Goal: Complete application form: Complete application form

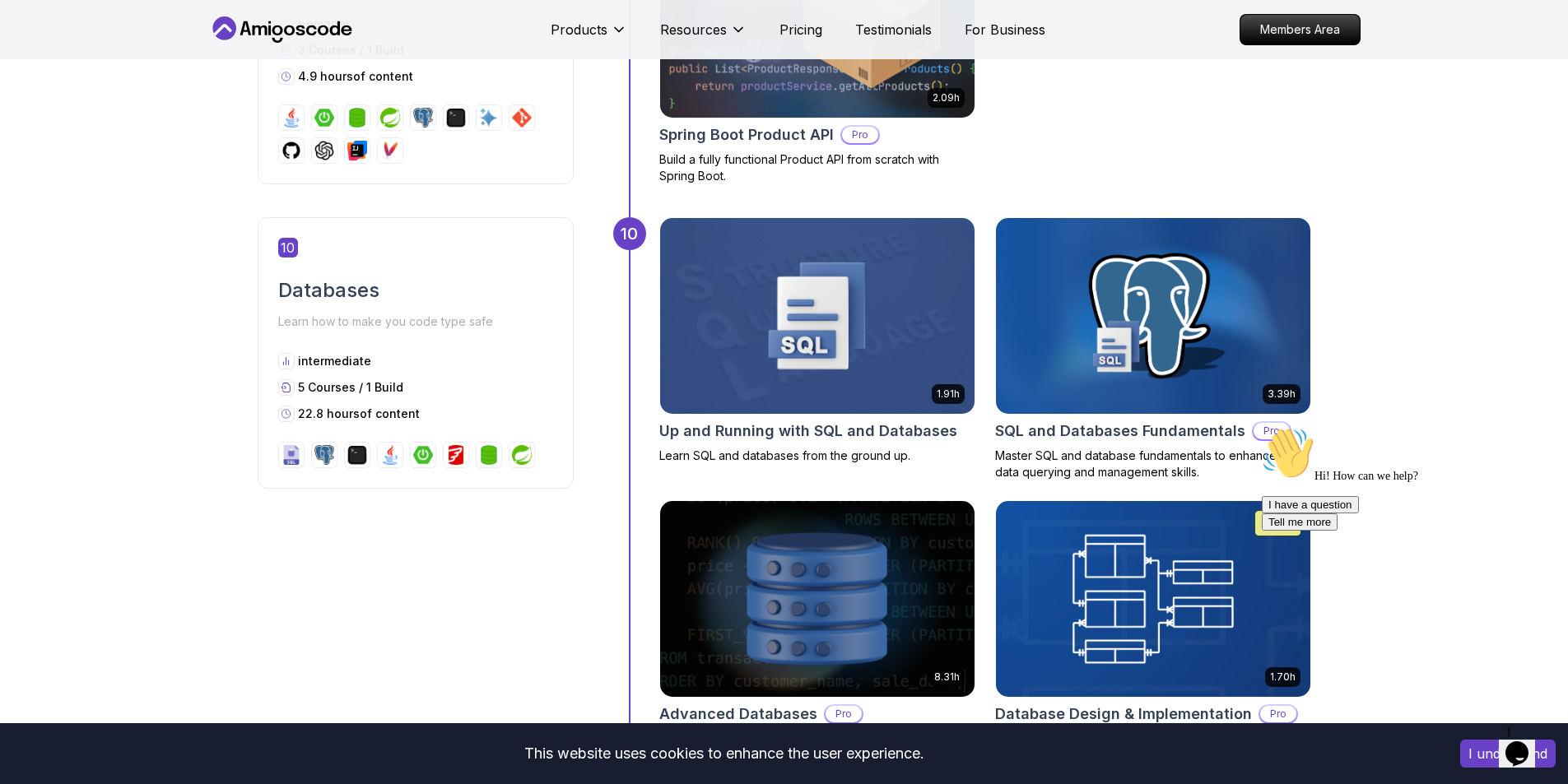
scroll to position [3867, 0]
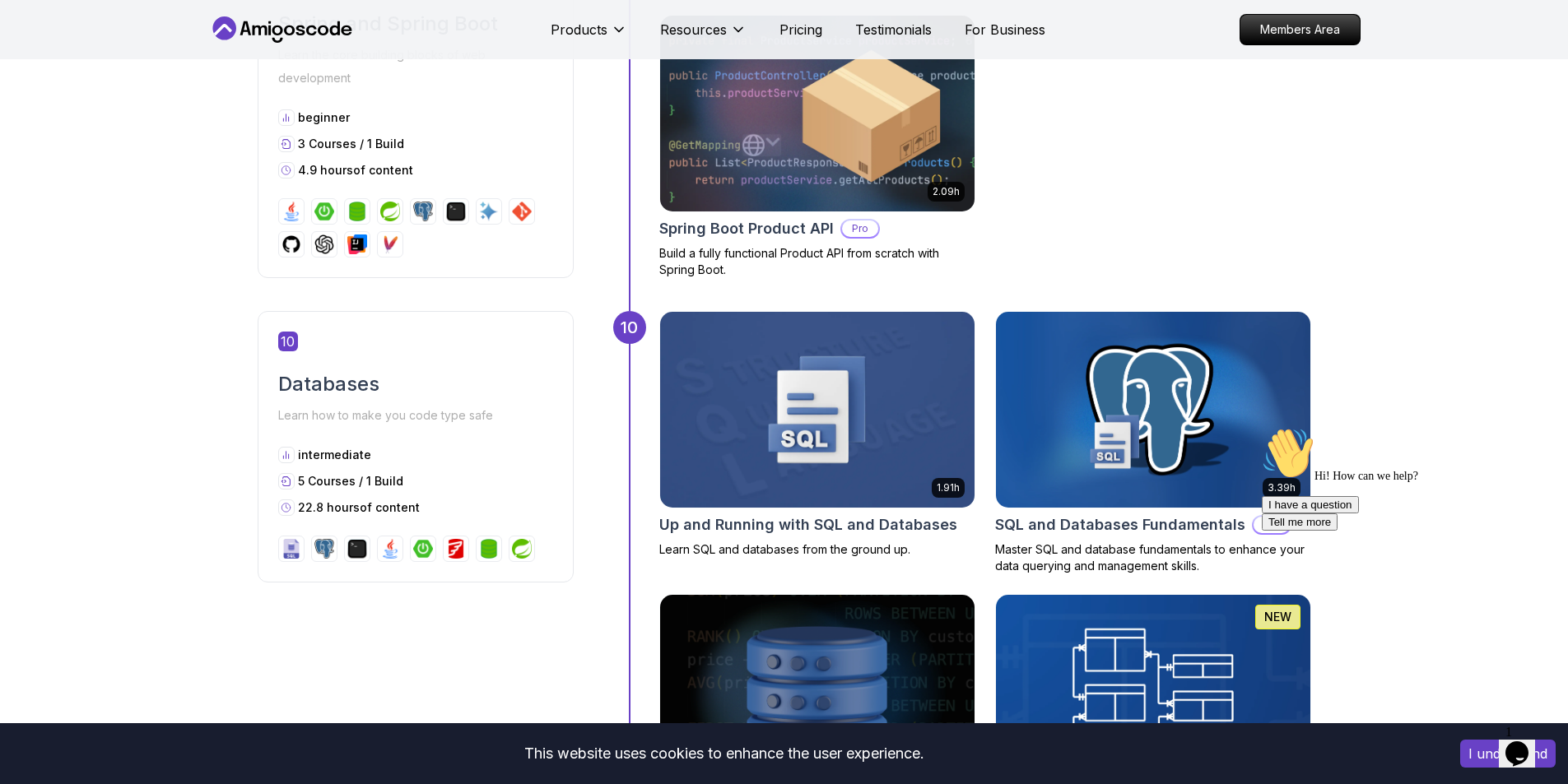
click at [1254, 530] on p "Pro" at bounding box center [1272, 525] width 36 height 17
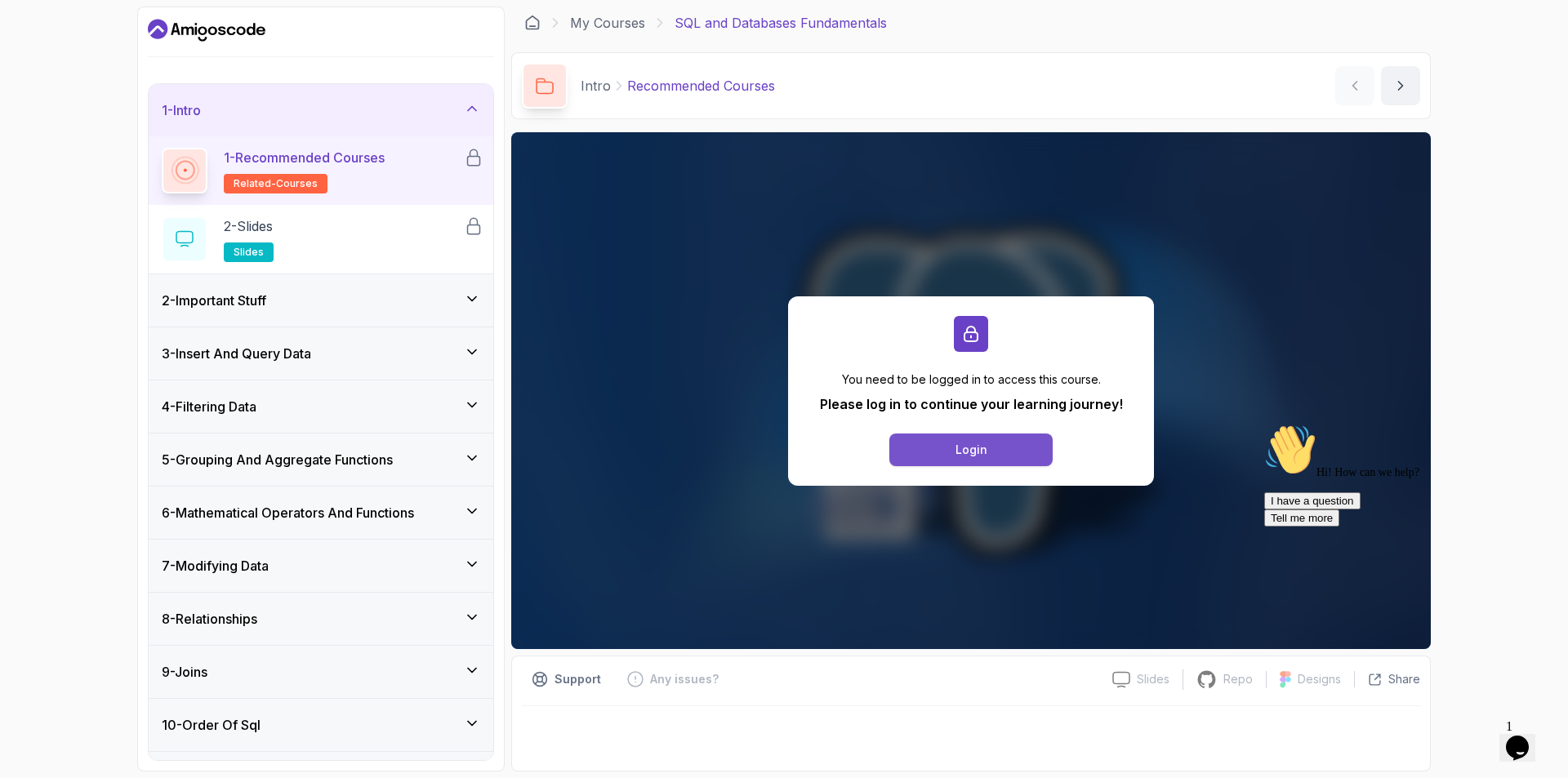
click at [988, 450] on button "Login" at bounding box center [971, 450] width 163 height 32
click at [522, 17] on div "My Courses SQL and Databases Fundamentals" at bounding box center [970, 22] width 919 height 32
click at [534, 17] on icon at bounding box center [532, 23] width 12 height 13
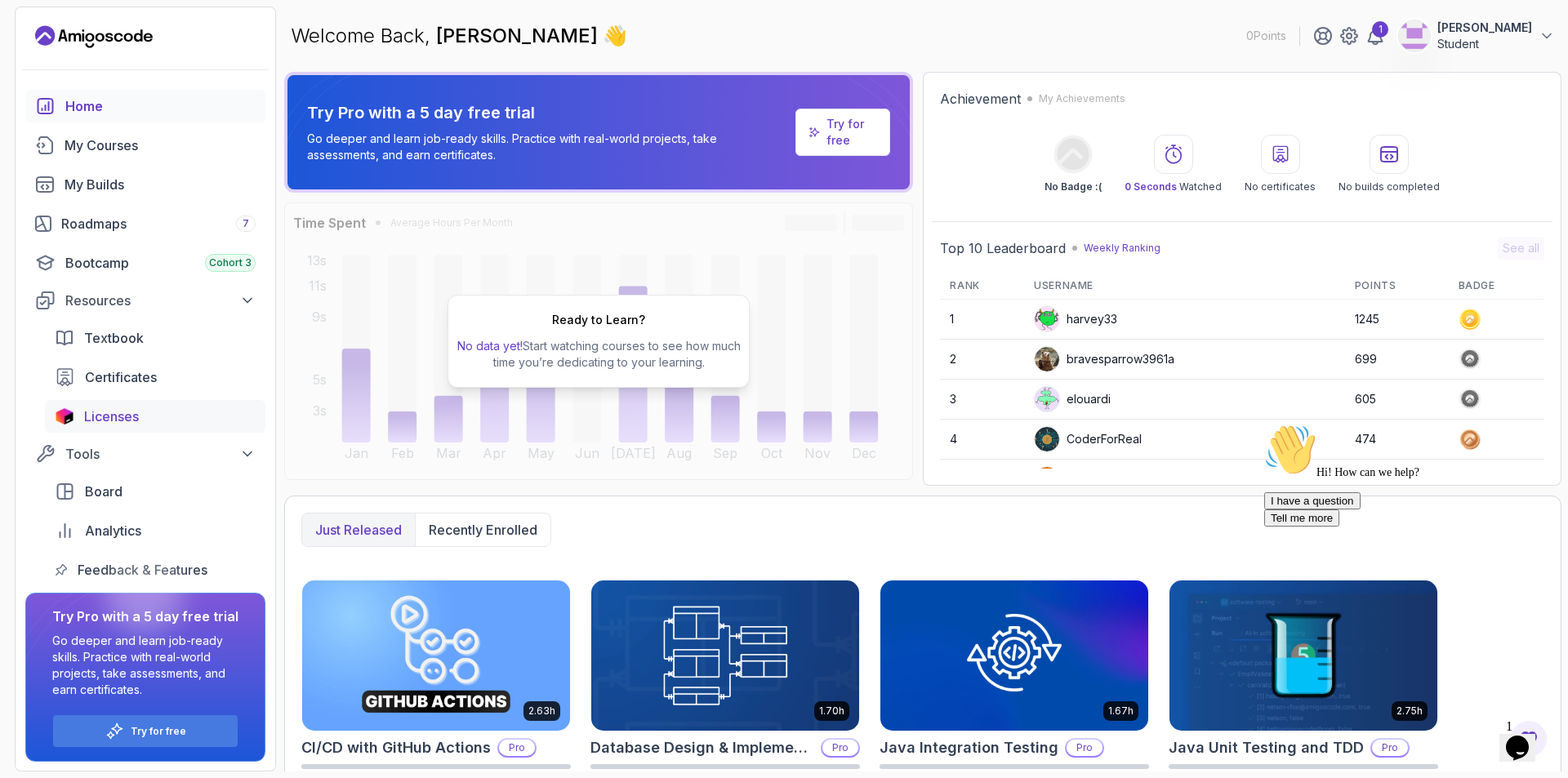
scroll to position [1, 0]
click at [244, 461] on div "Tools" at bounding box center [159, 453] width 190 height 19
click at [139, 189] on div "My Builds" at bounding box center [160, 184] width 191 height 19
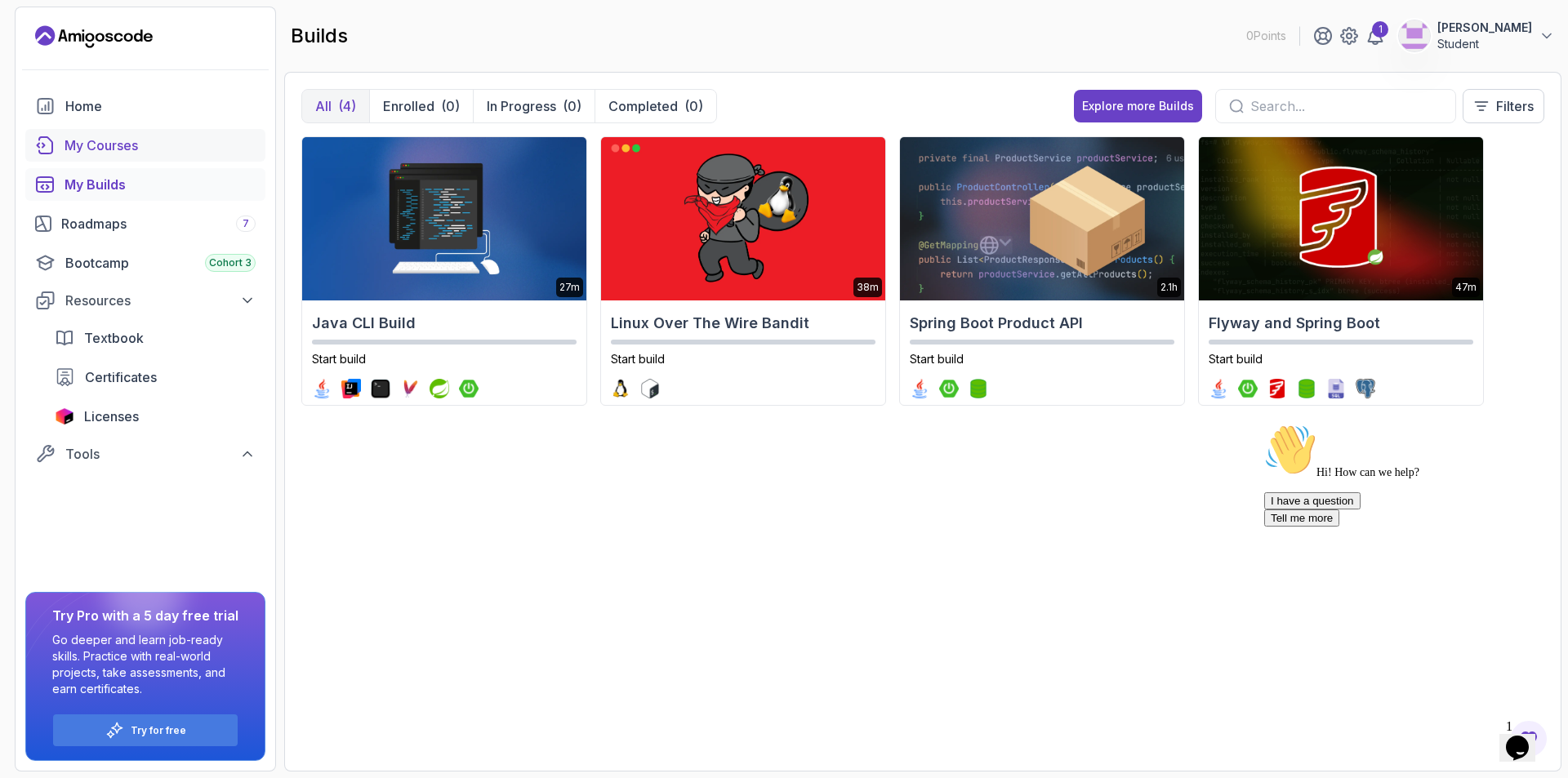
click at [51, 145] on icon "courses" at bounding box center [45, 146] width 16 height 17
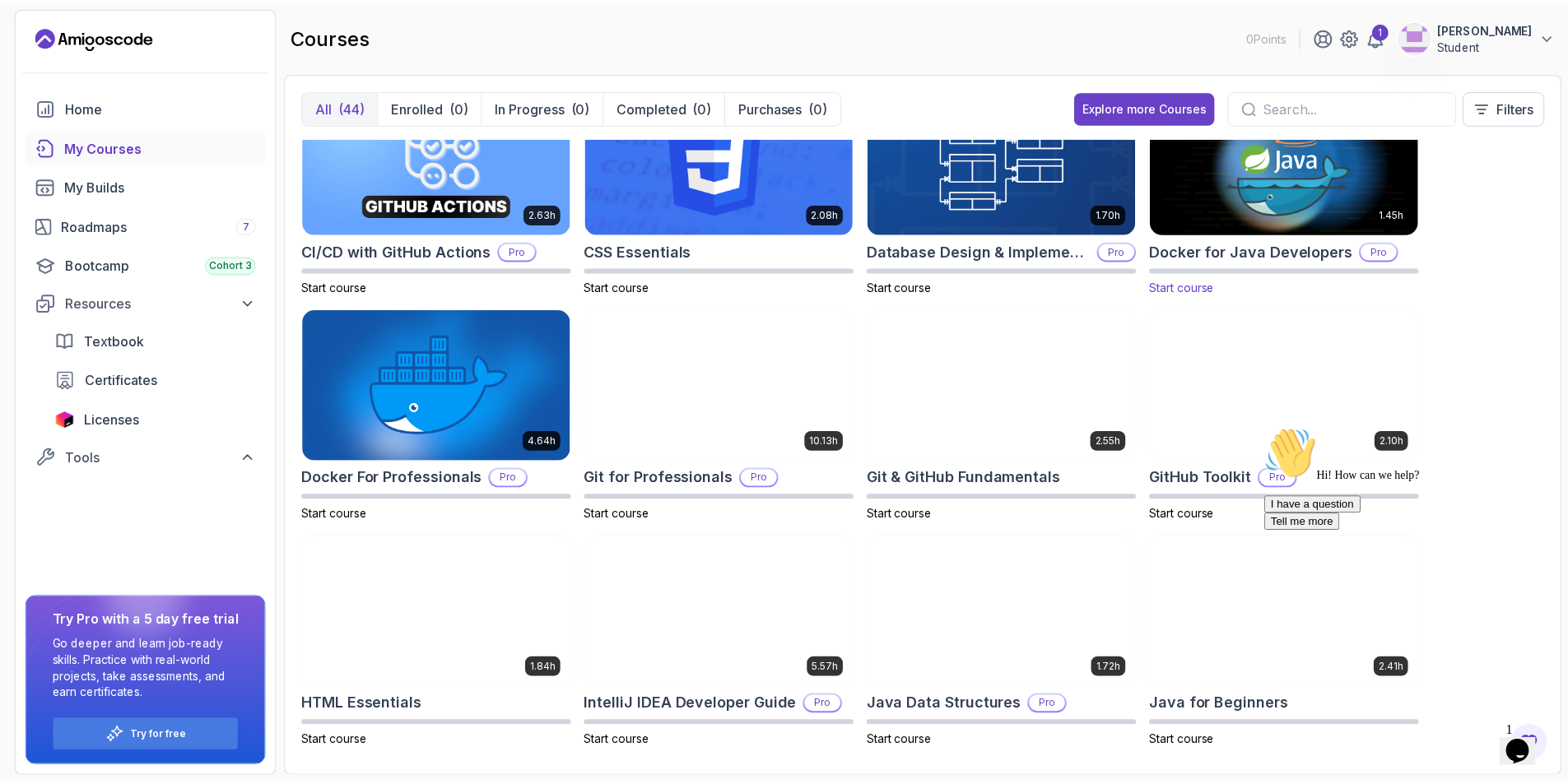
scroll to position [329, 0]
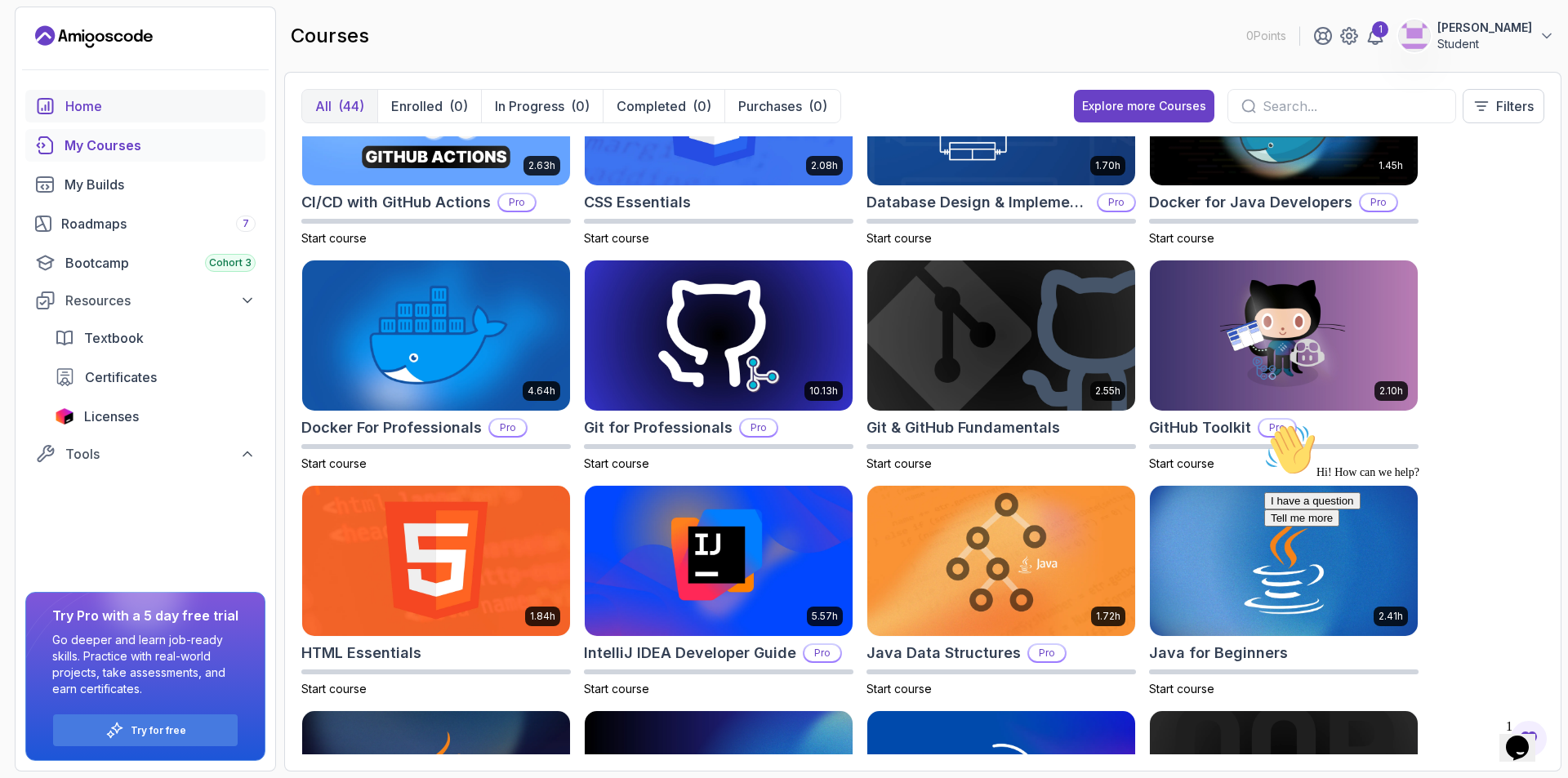
click at [100, 108] on div "Home" at bounding box center [159, 106] width 190 height 19
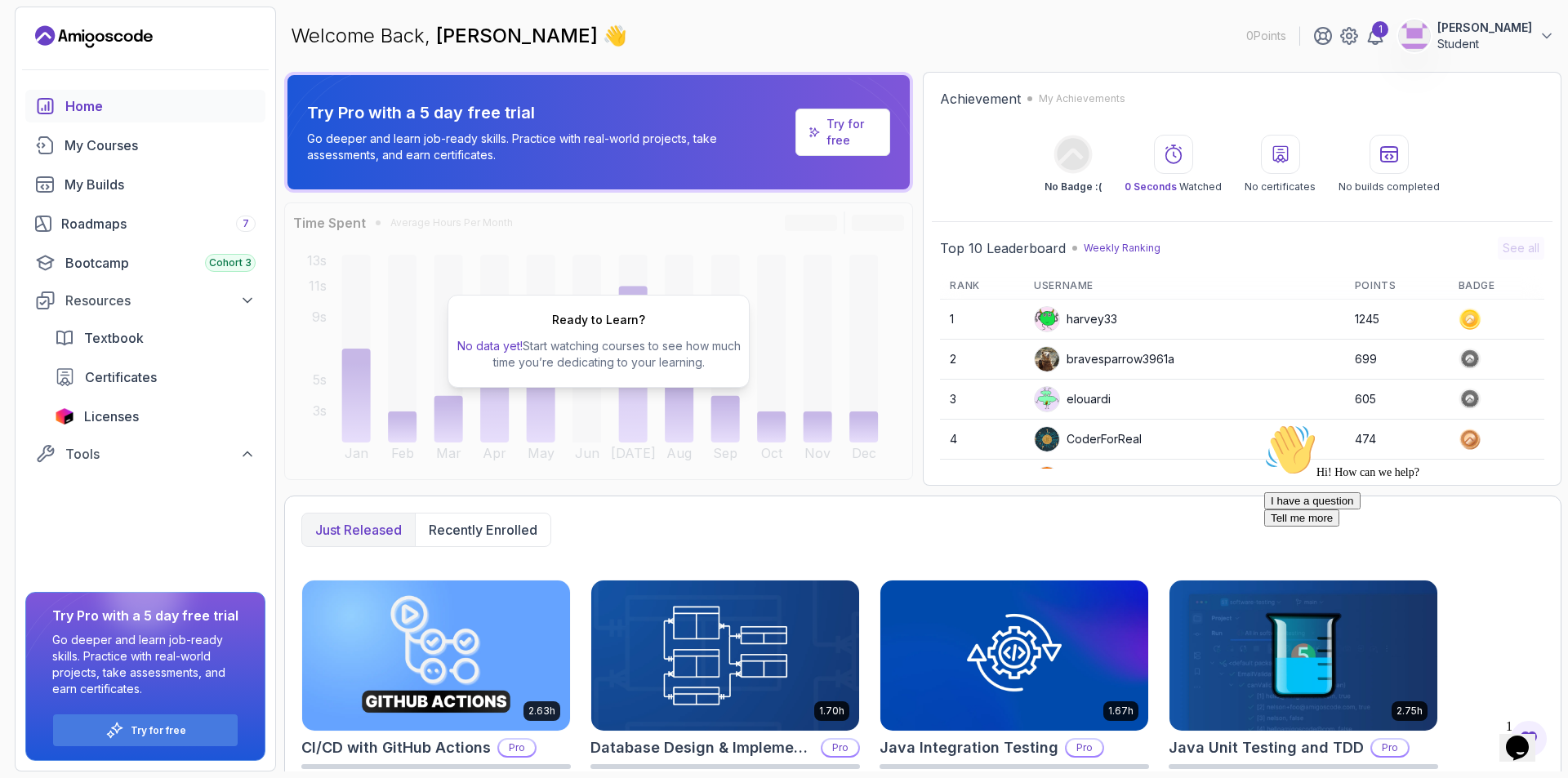
click at [1459, 35] on p "[PERSON_NAME]" at bounding box center [1485, 28] width 95 height 17
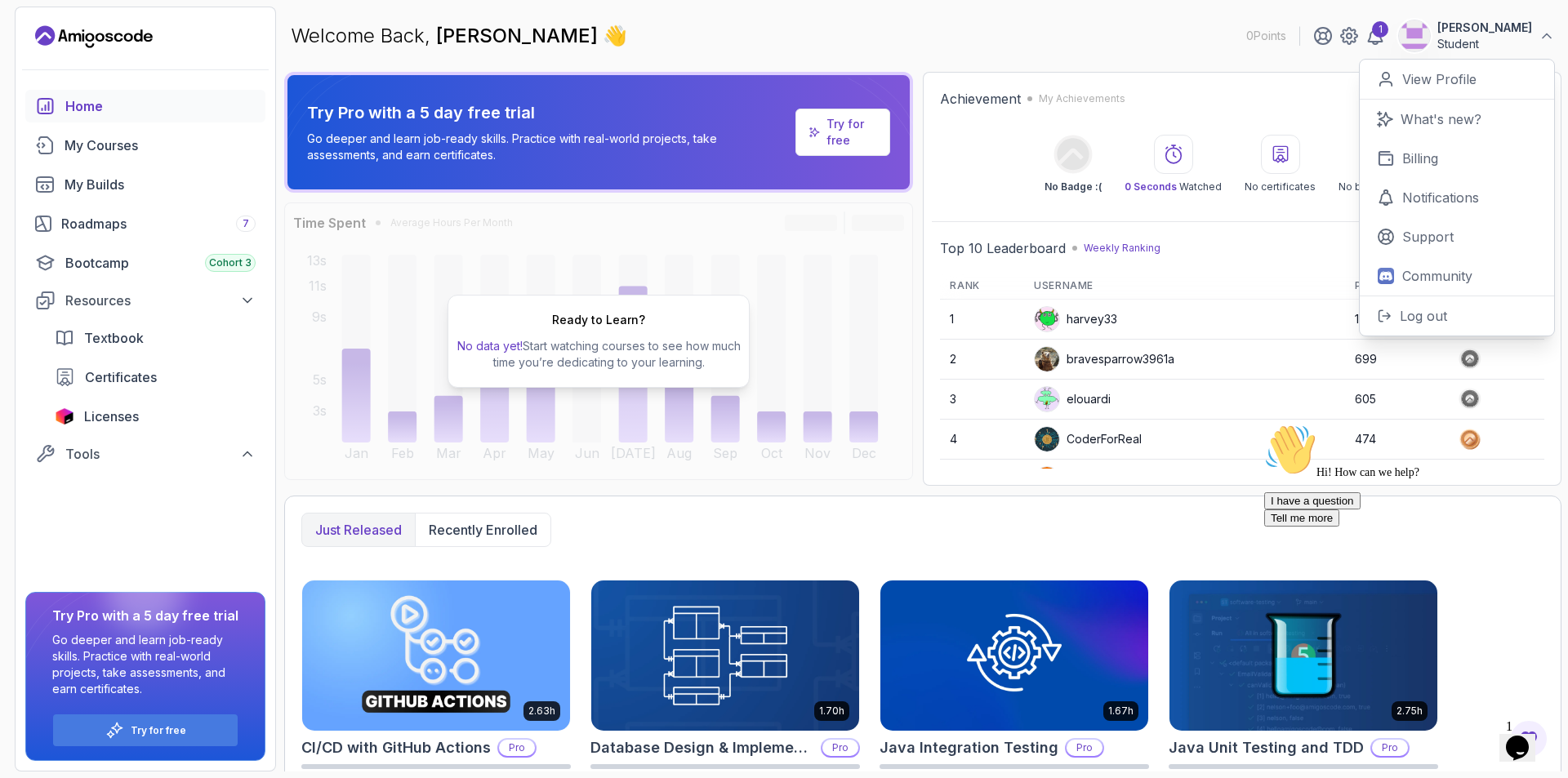
click at [1460, 34] on p "[PERSON_NAME]" at bounding box center [1485, 28] width 95 height 17
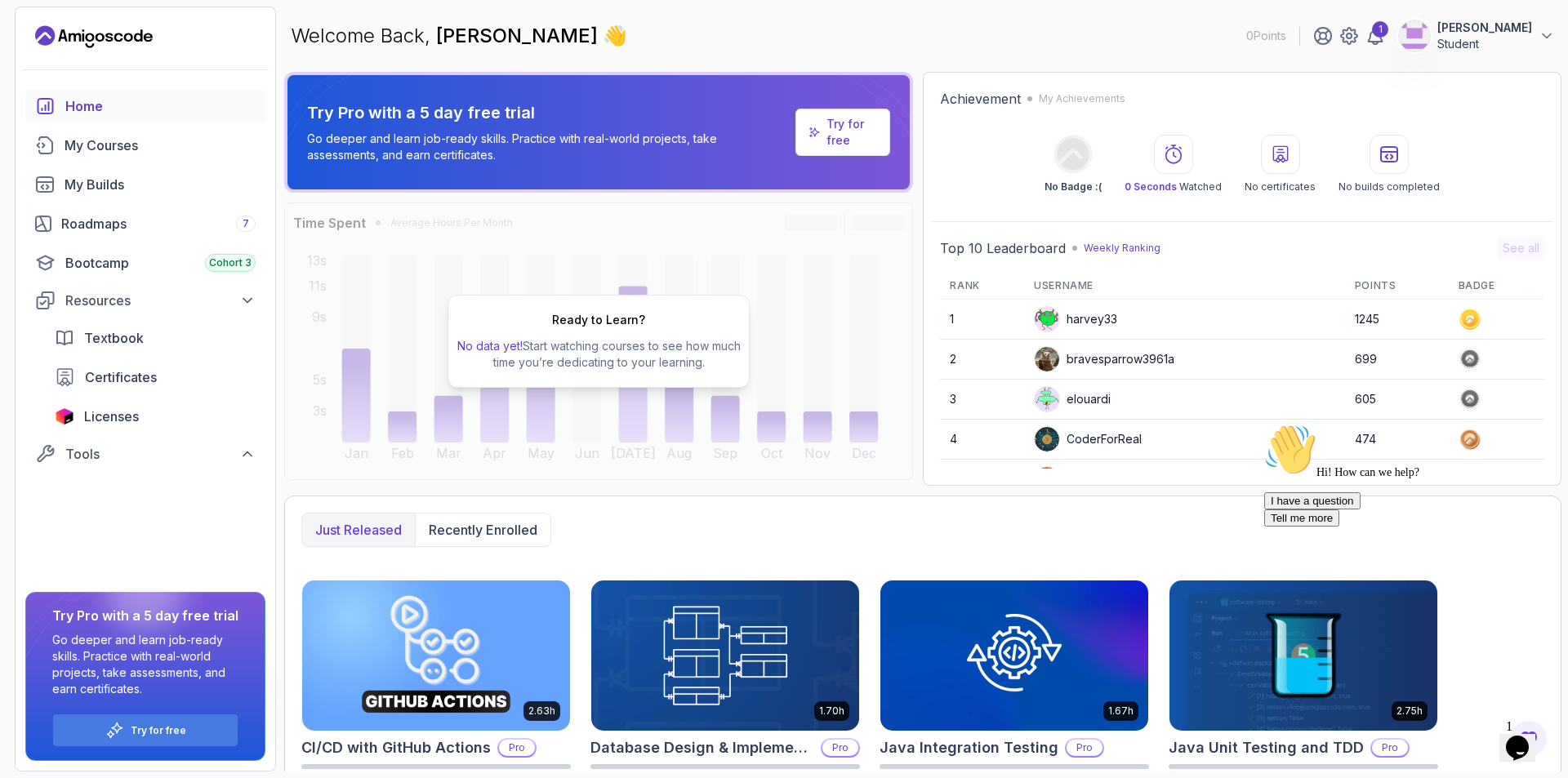
click at [70, 40] on icon "Landing page" at bounding box center [94, 37] width 118 height 26
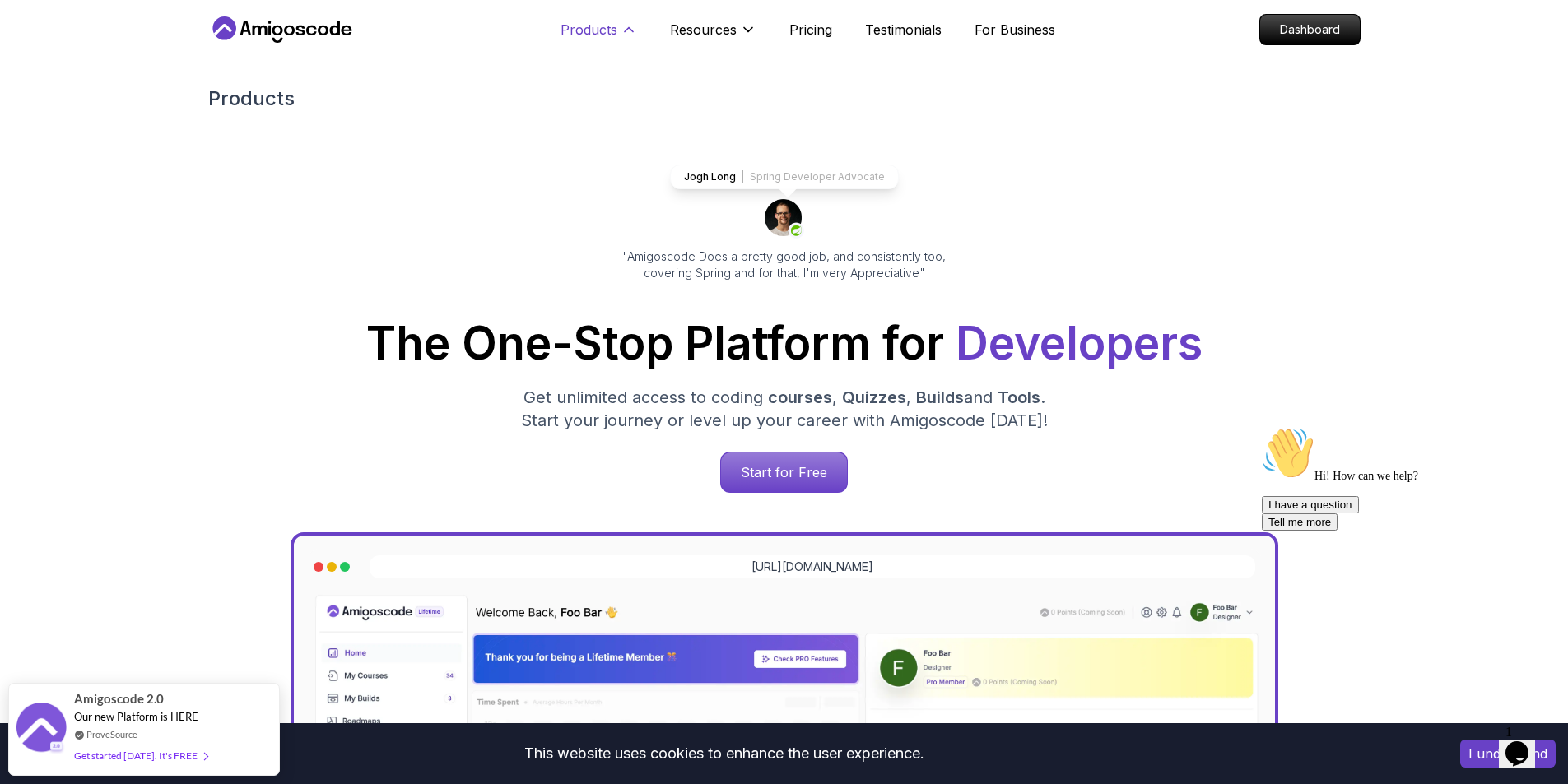
click at [624, 26] on icon at bounding box center [629, 30] width 17 height 17
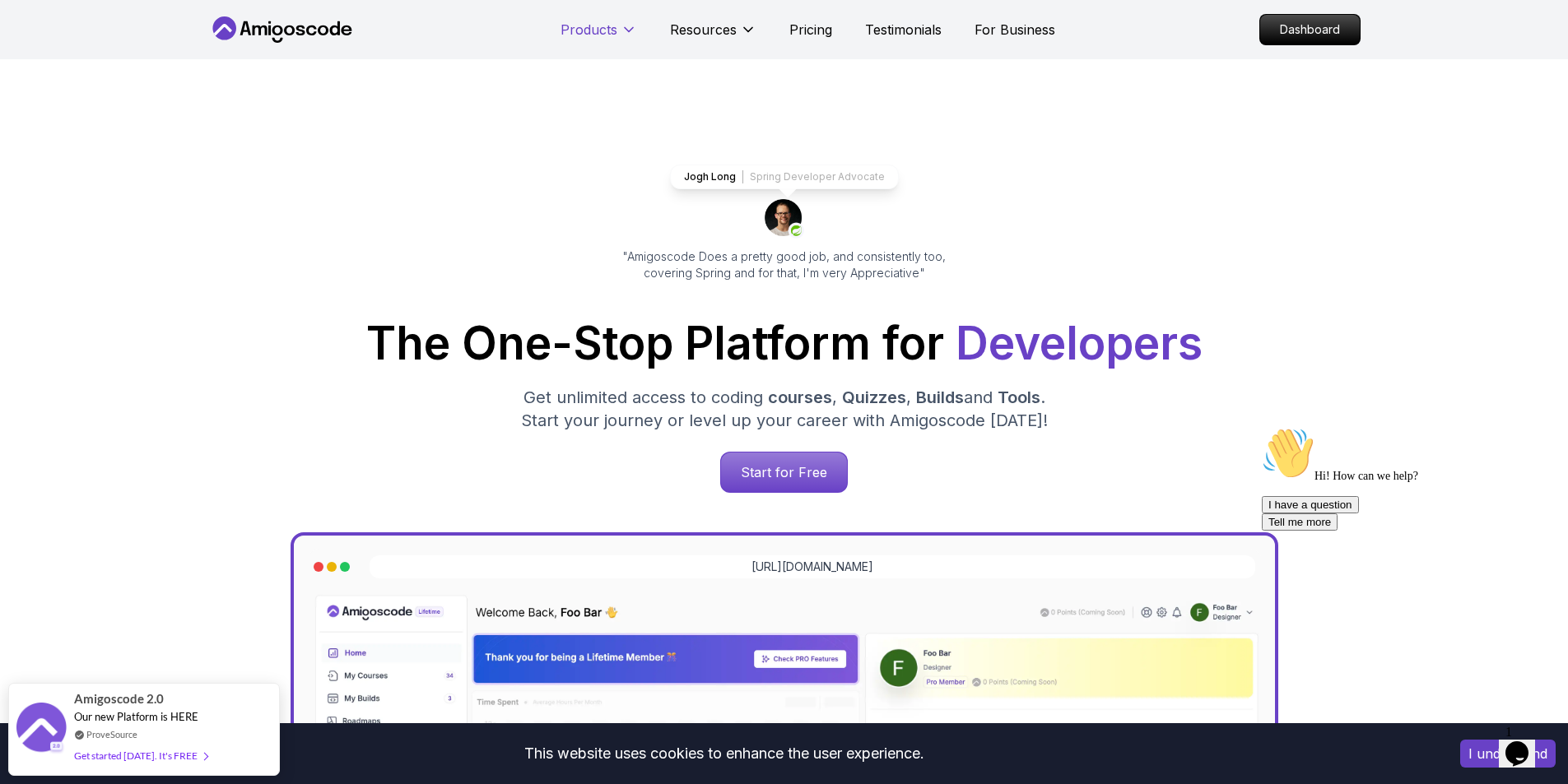
click at [625, 26] on icon at bounding box center [629, 30] width 17 height 17
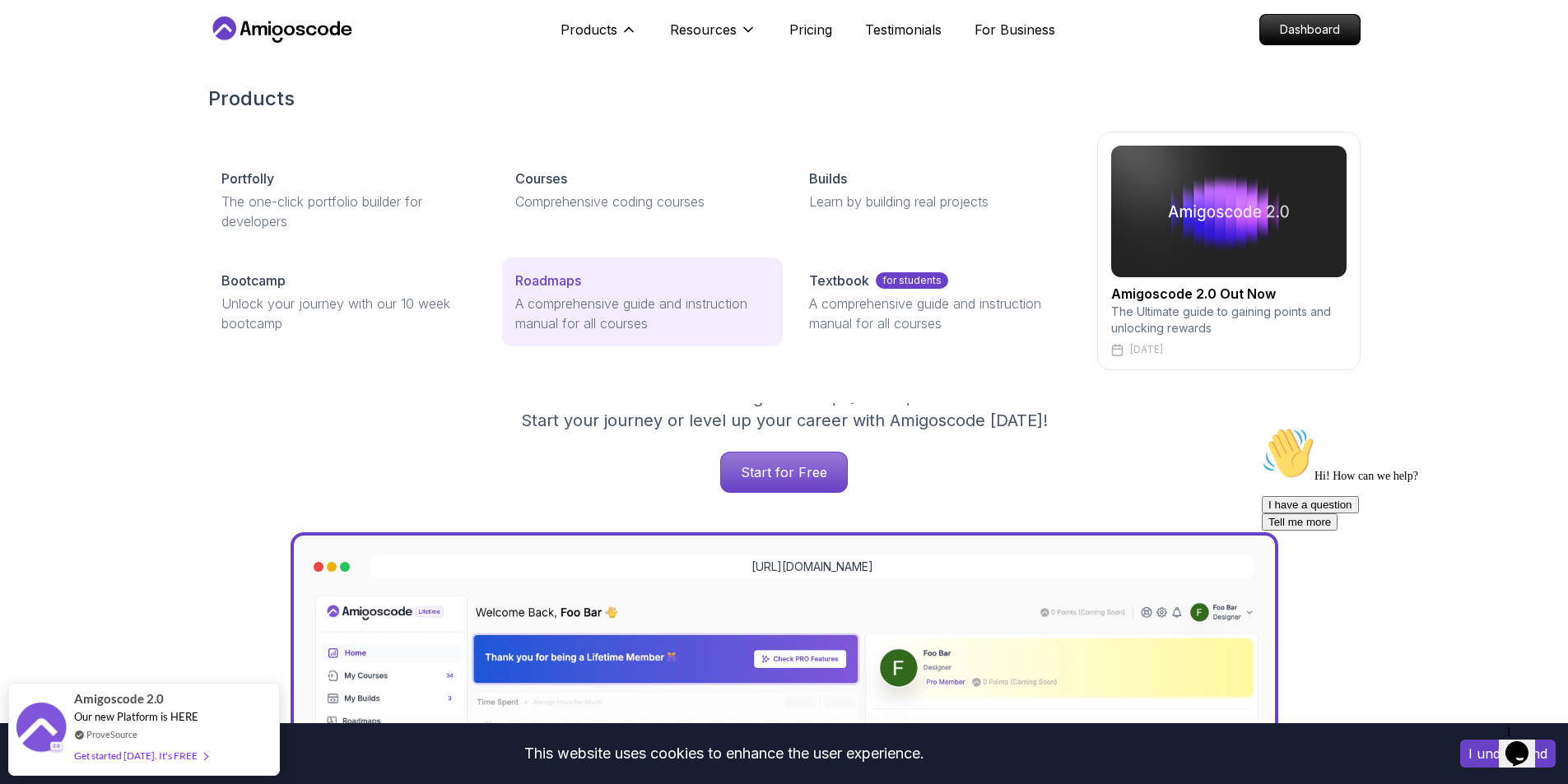
click at [744, 337] on link "Roadmaps A comprehensive guide and instruction manual for all courses" at bounding box center [642, 302] width 281 height 89
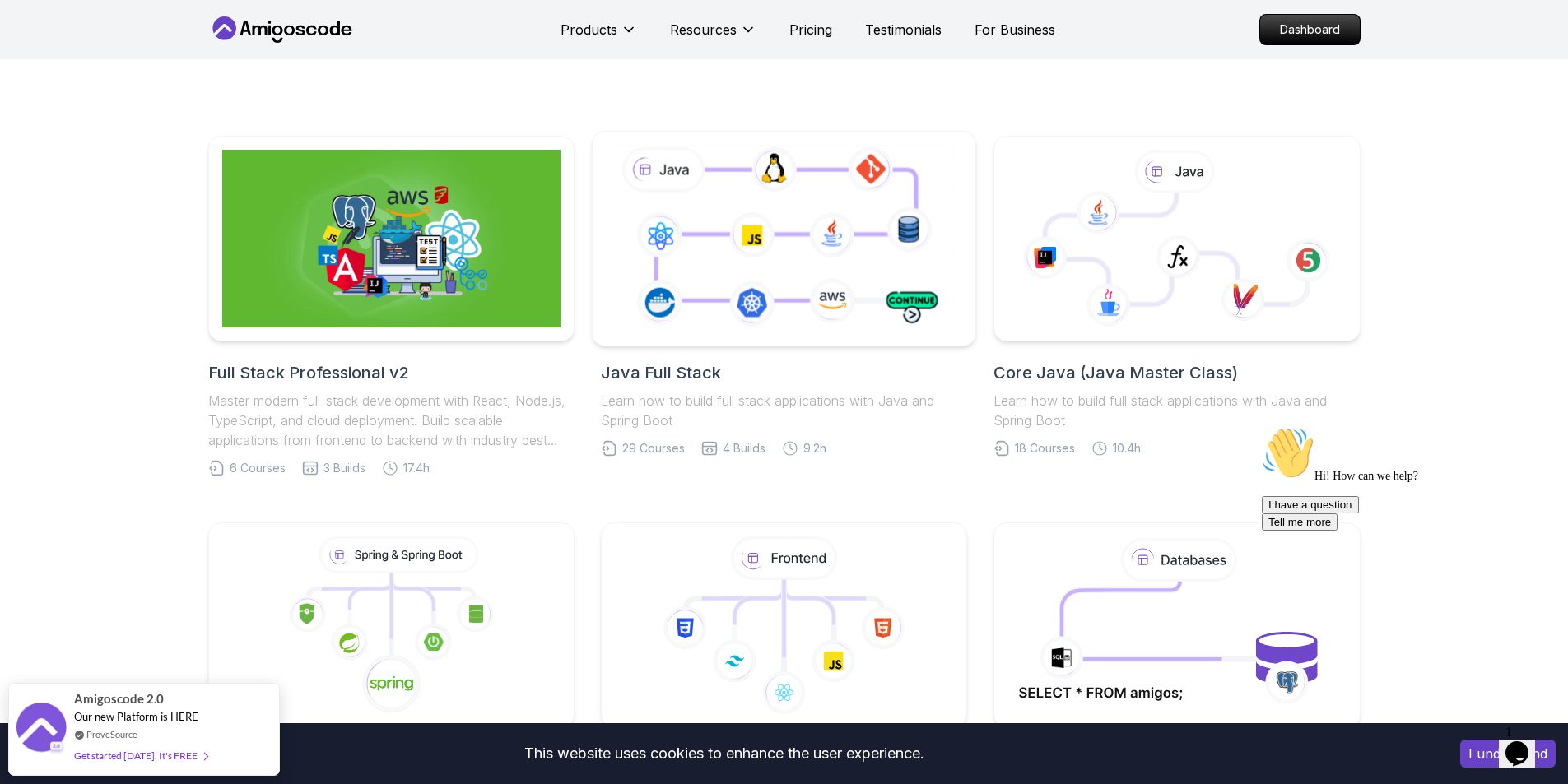
scroll to position [247, 0]
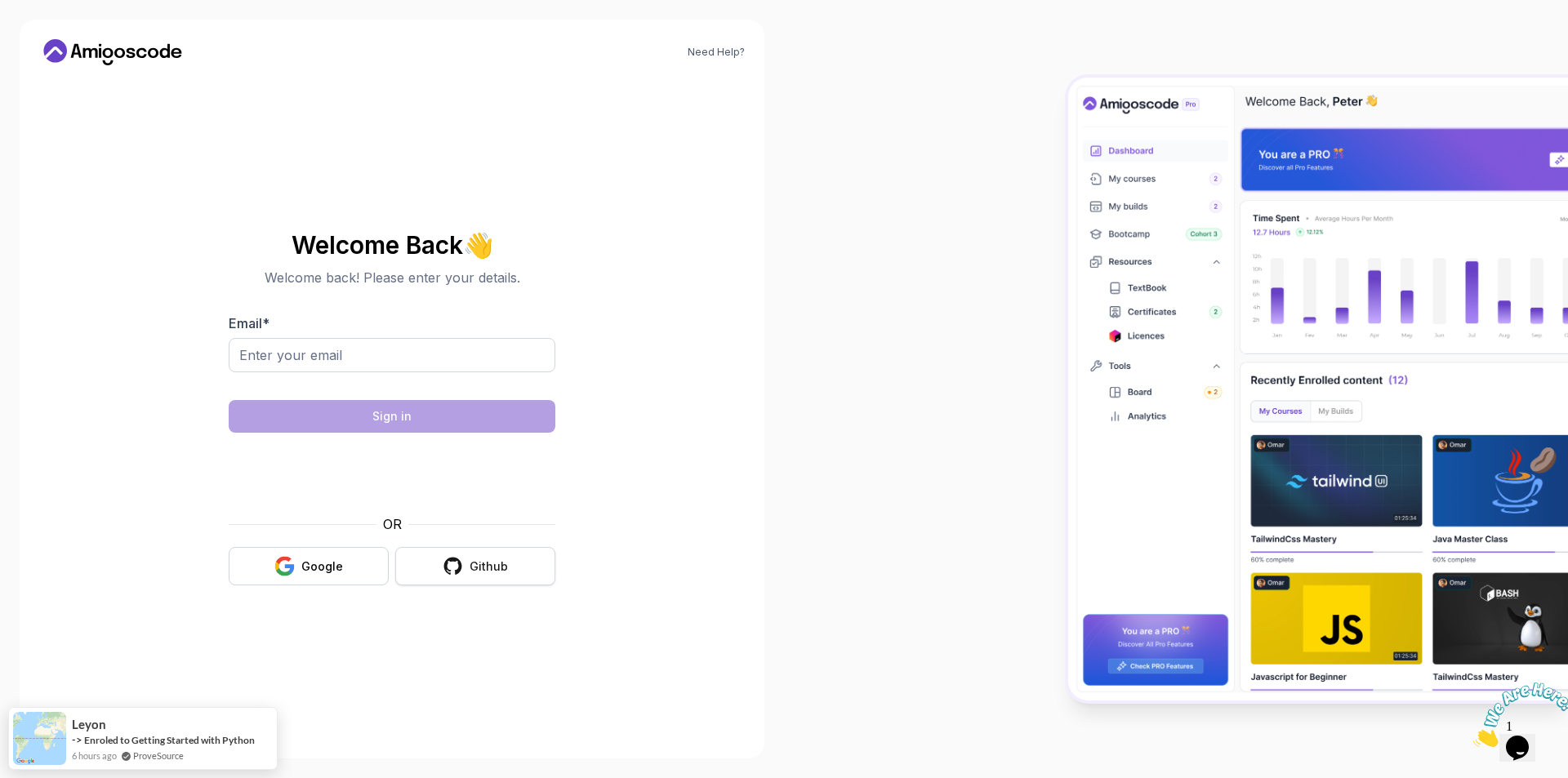
click at [498, 584] on button "Github" at bounding box center [475, 566] width 160 height 38
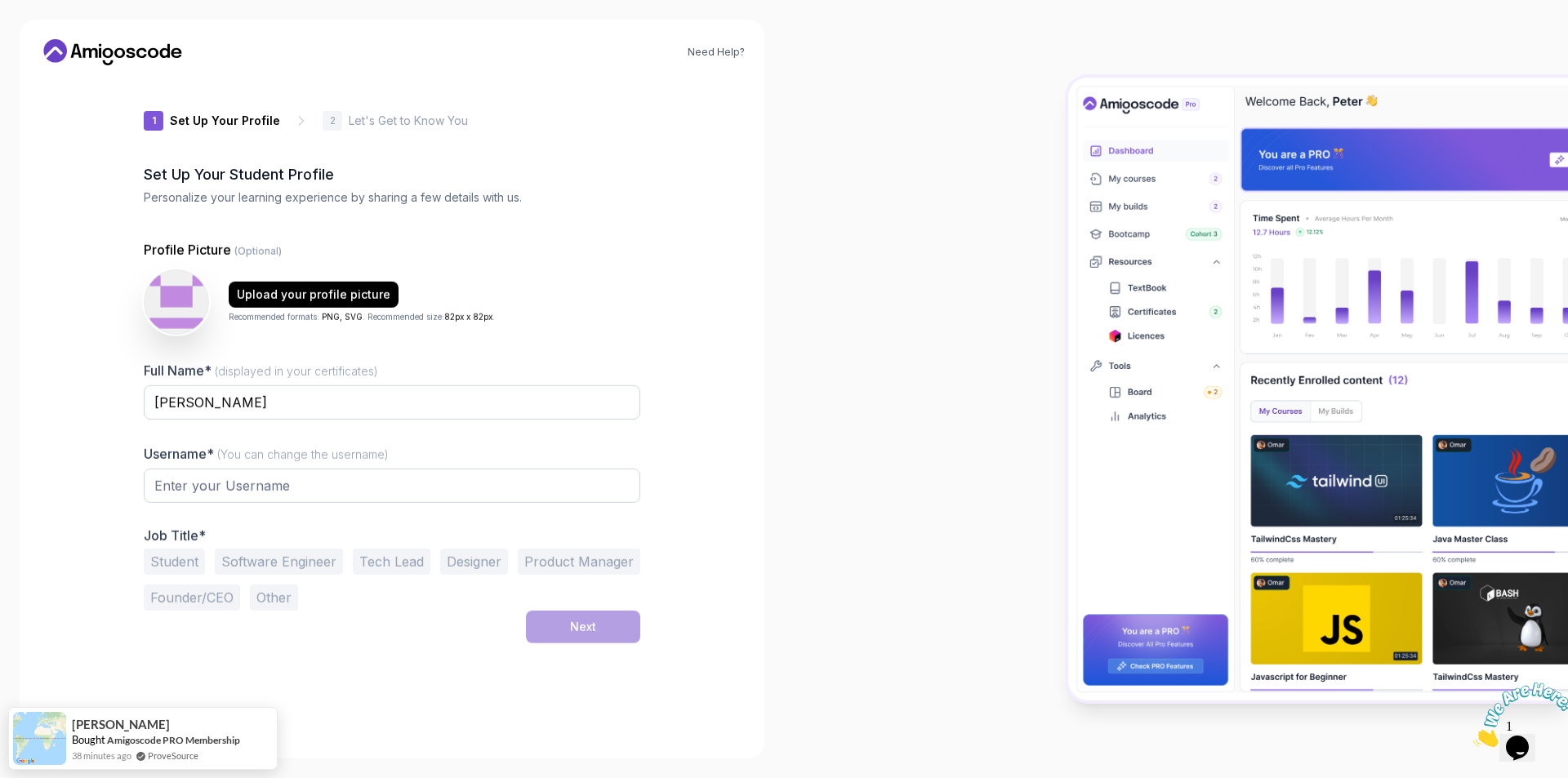
type input "luckybobcate8062"
click at [172, 568] on button "Student" at bounding box center [174, 560] width 61 height 26
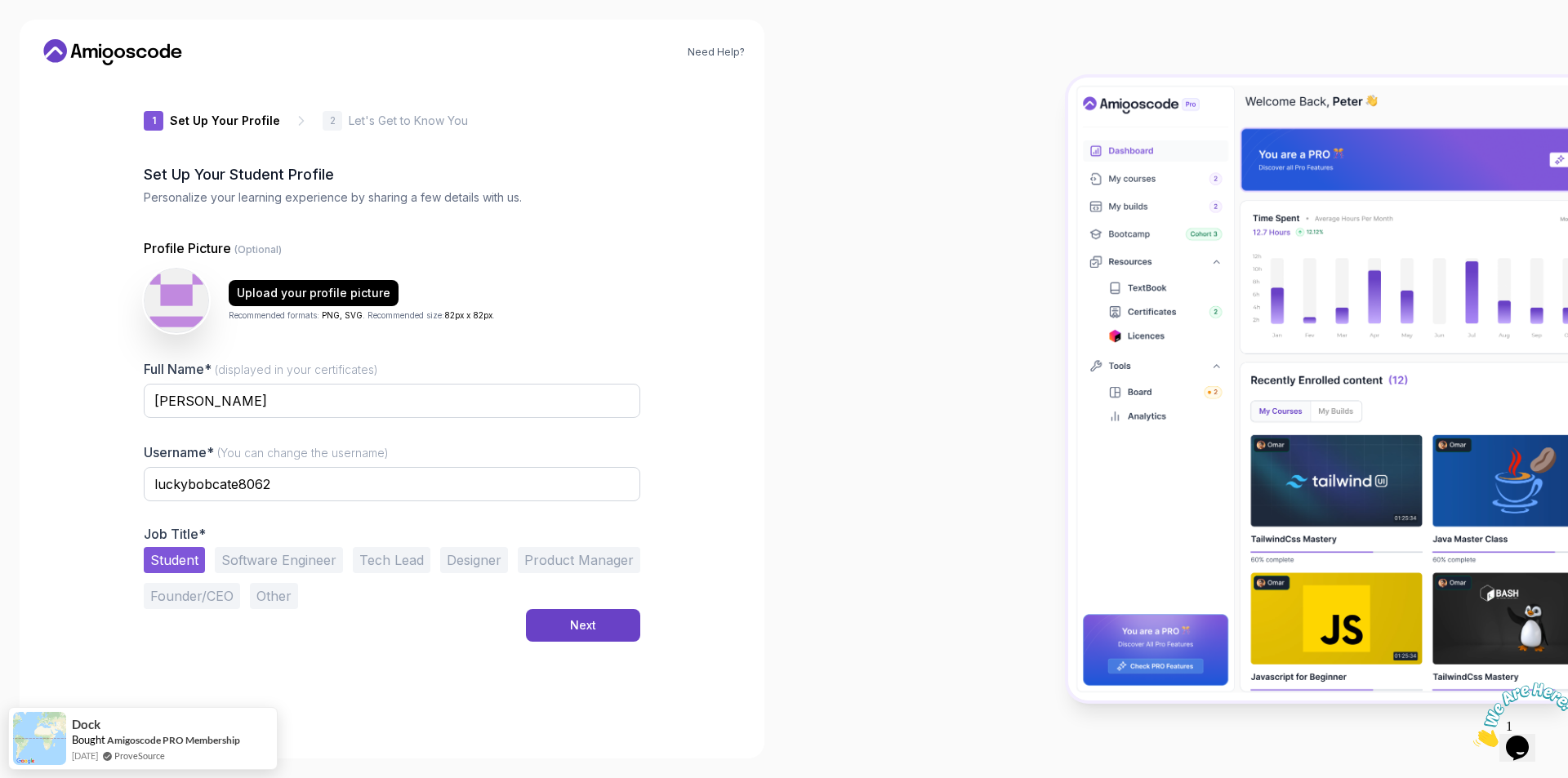
click at [579, 644] on div "1 Set Up Your Profile 1 Set Up Your Profile 2 Let's Get to Know You Set Up Your…" at bounding box center [391, 409] width 496 height 660
click at [620, 625] on button "Next" at bounding box center [582, 625] width 114 height 32
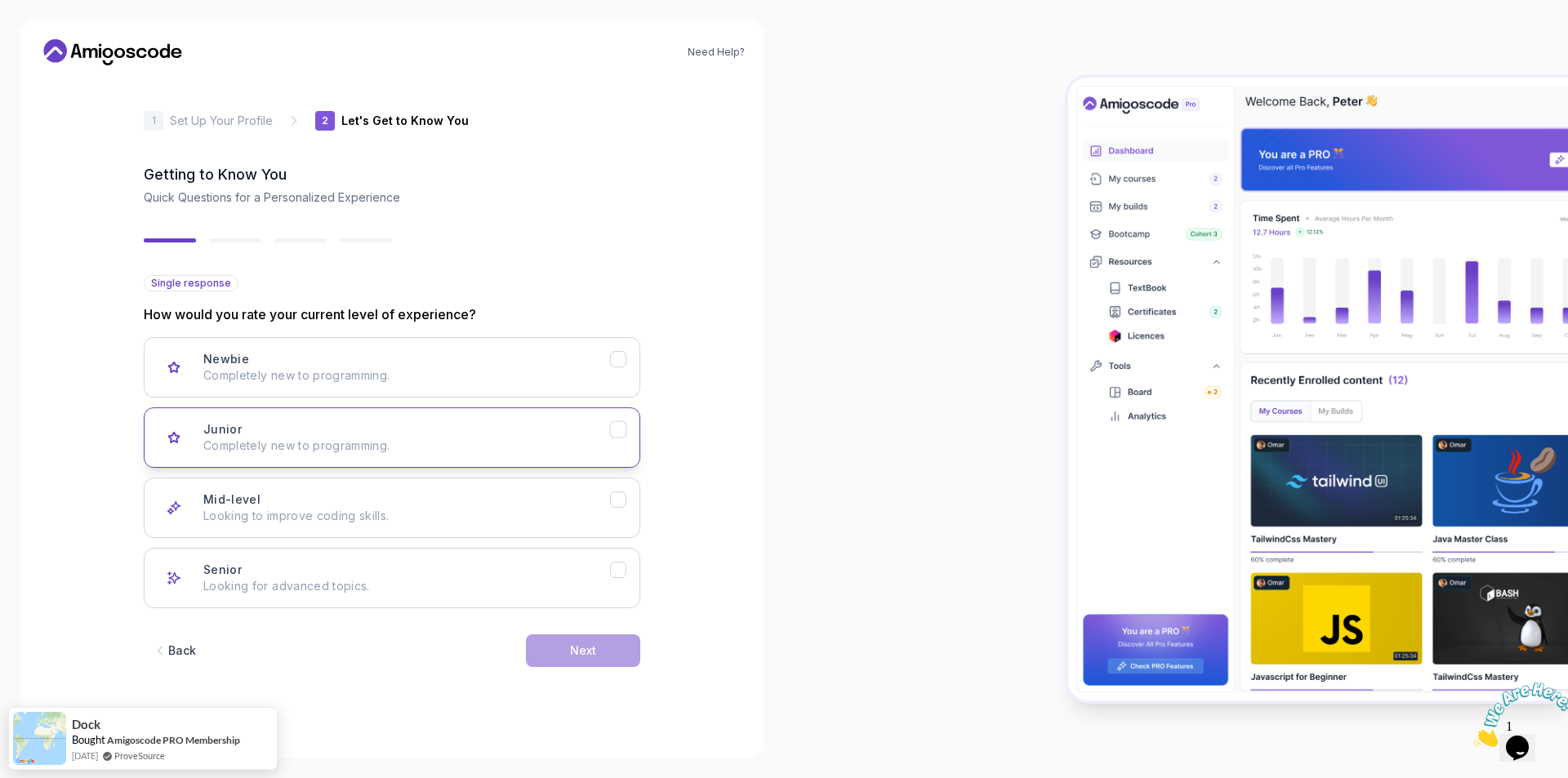
click at [396, 428] on div "Junior Completely new to programming." at bounding box center [406, 437] width 406 height 32
click at [588, 651] on div "Next" at bounding box center [583, 651] width 26 height 17
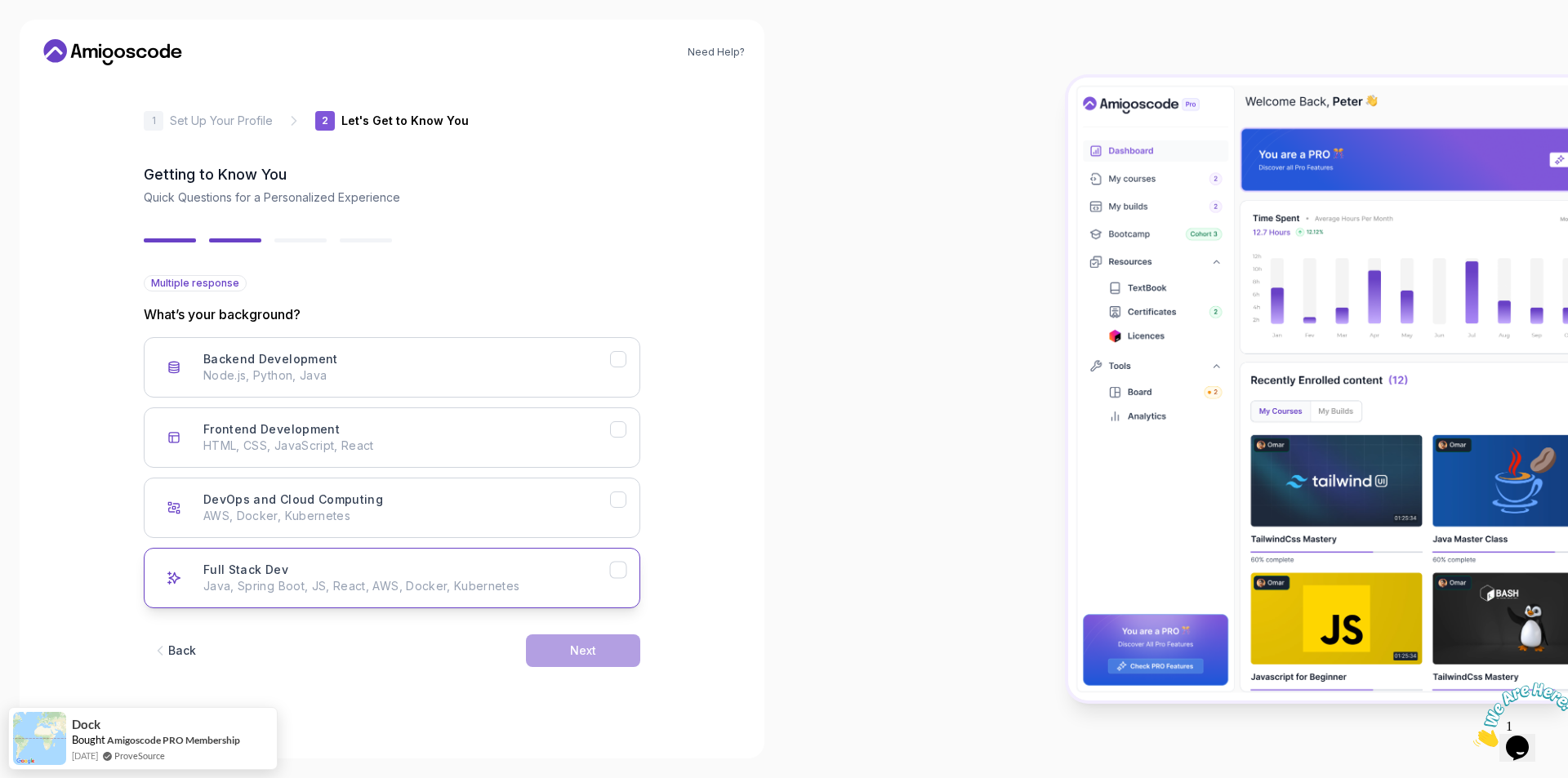
click at [450, 578] on div "Full Stack Dev Java, Spring Boot, JS, React, AWS, Docker, Kubernetes" at bounding box center [406, 578] width 406 height 32
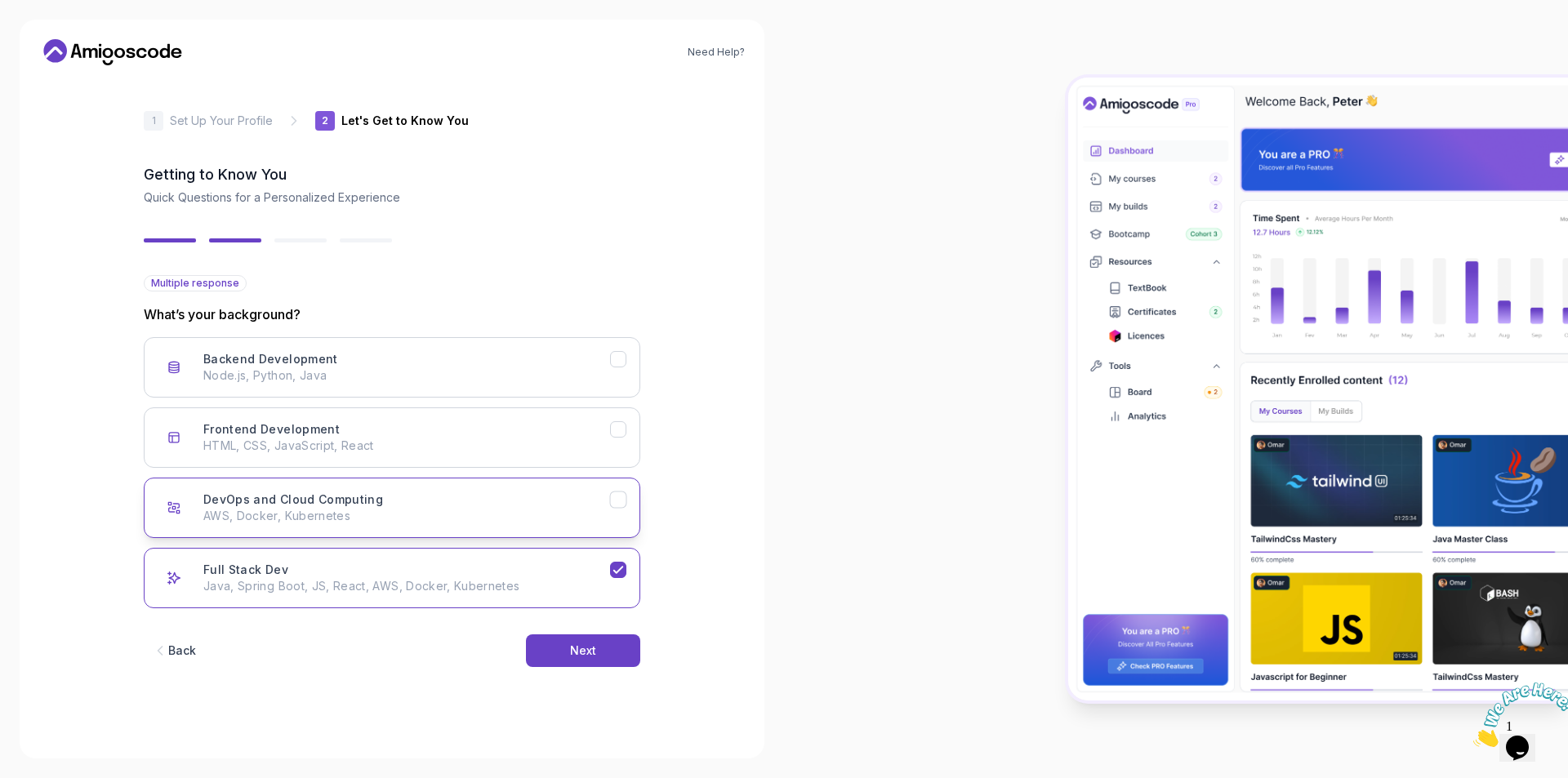
click at [529, 516] on p "AWS, Docker, Kubernetes" at bounding box center [406, 517] width 406 height 17
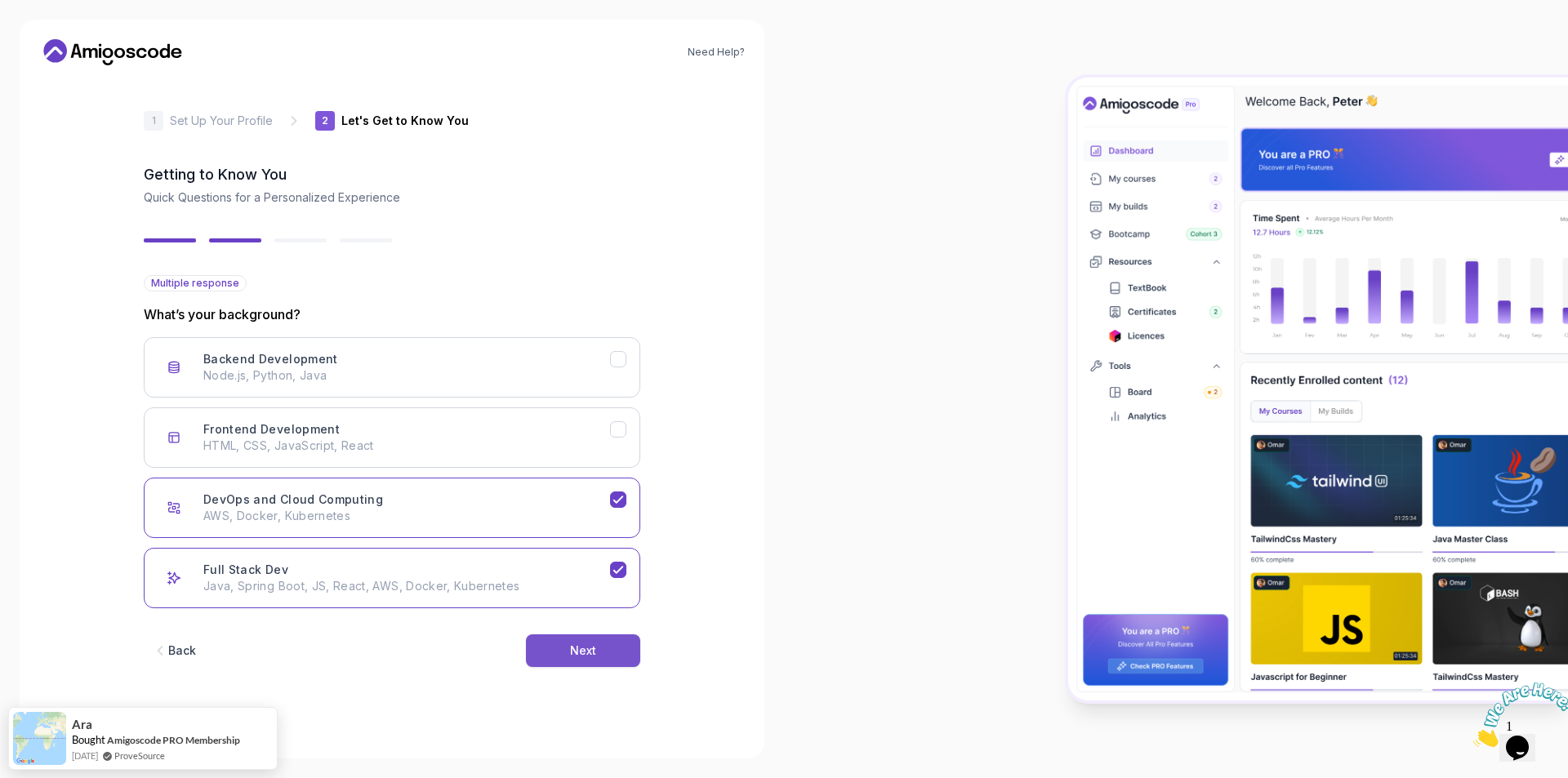
click at [622, 644] on button "Next" at bounding box center [582, 650] width 114 height 32
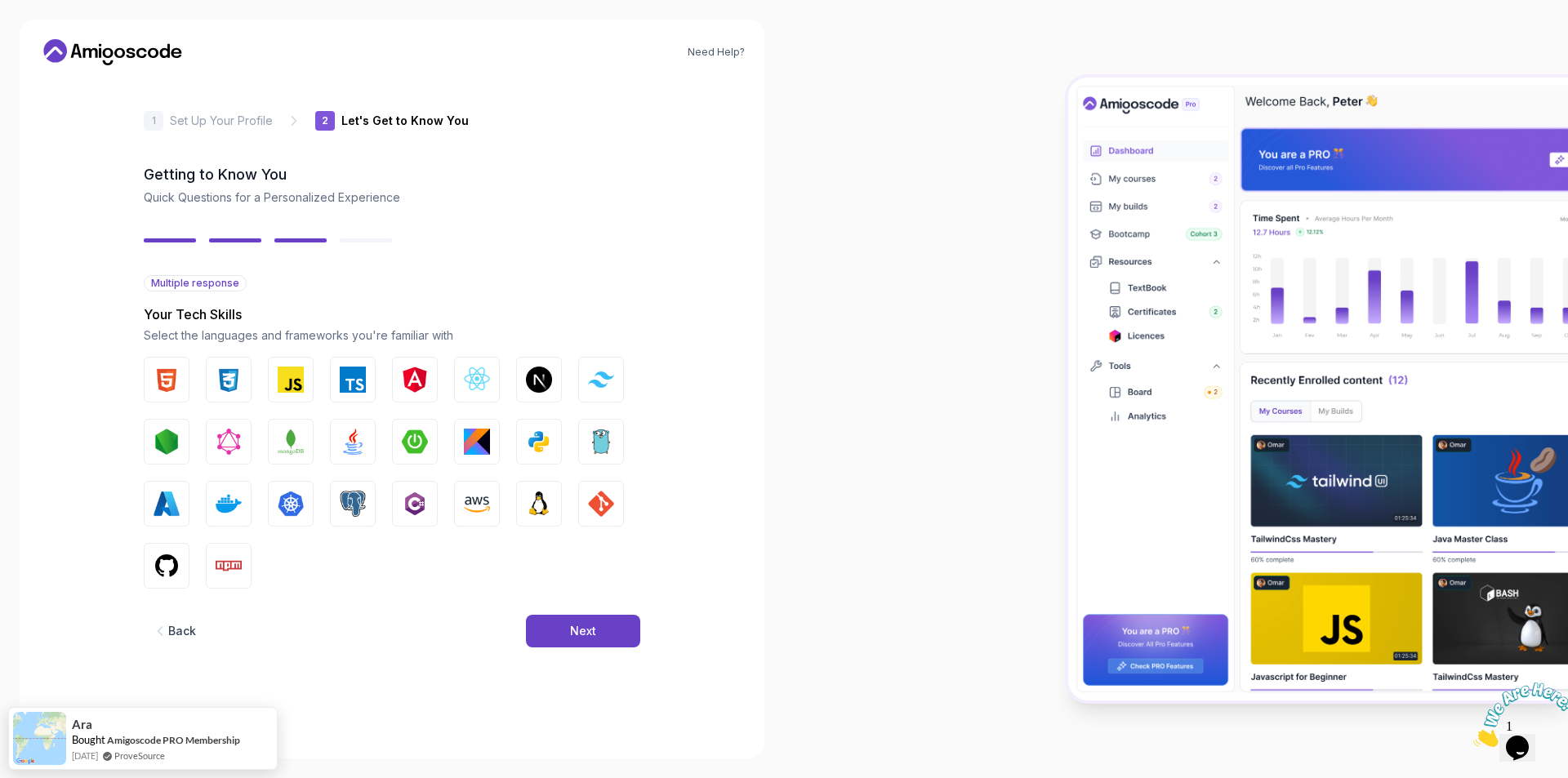
drag, startPoint x: 160, startPoint y: 382, endPoint x: 196, endPoint y: 386, distance: 36.2
click at [161, 382] on img "button" at bounding box center [167, 379] width 26 height 26
click at [236, 372] on img "button" at bounding box center [228, 379] width 26 height 26
click at [336, 364] on button "TypeScript" at bounding box center [352, 379] width 45 height 45
drag, startPoint x: 284, startPoint y: 373, endPoint x: 394, endPoint y: 385, distance: 110.7
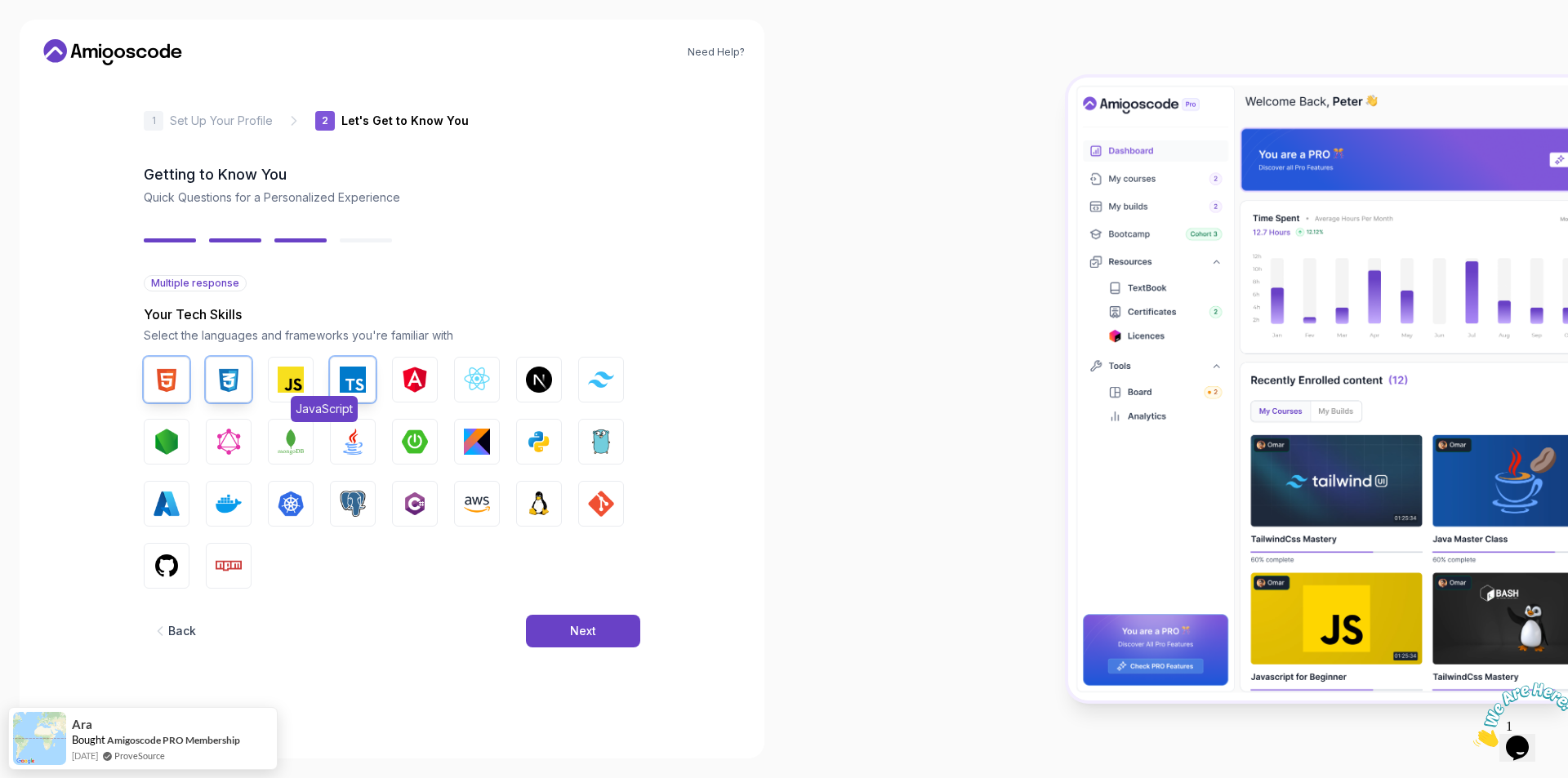
click at [284, 373] on img "button" at bounding box center [290, 379] width 26 height 26
click at [414, 381] on img "button" at bounding box center [414, 379] width 26 height 26
click at [478, 381] on img "button" at bounding box center [477, 379] width 26 height 26
click at [561, 371] on button "Next.js" at bounding box center [538, 379] width 45 height 45
click at [615, 377] on button "Tailwind CSS" at bounding box center [600, 379] width 45 height 45
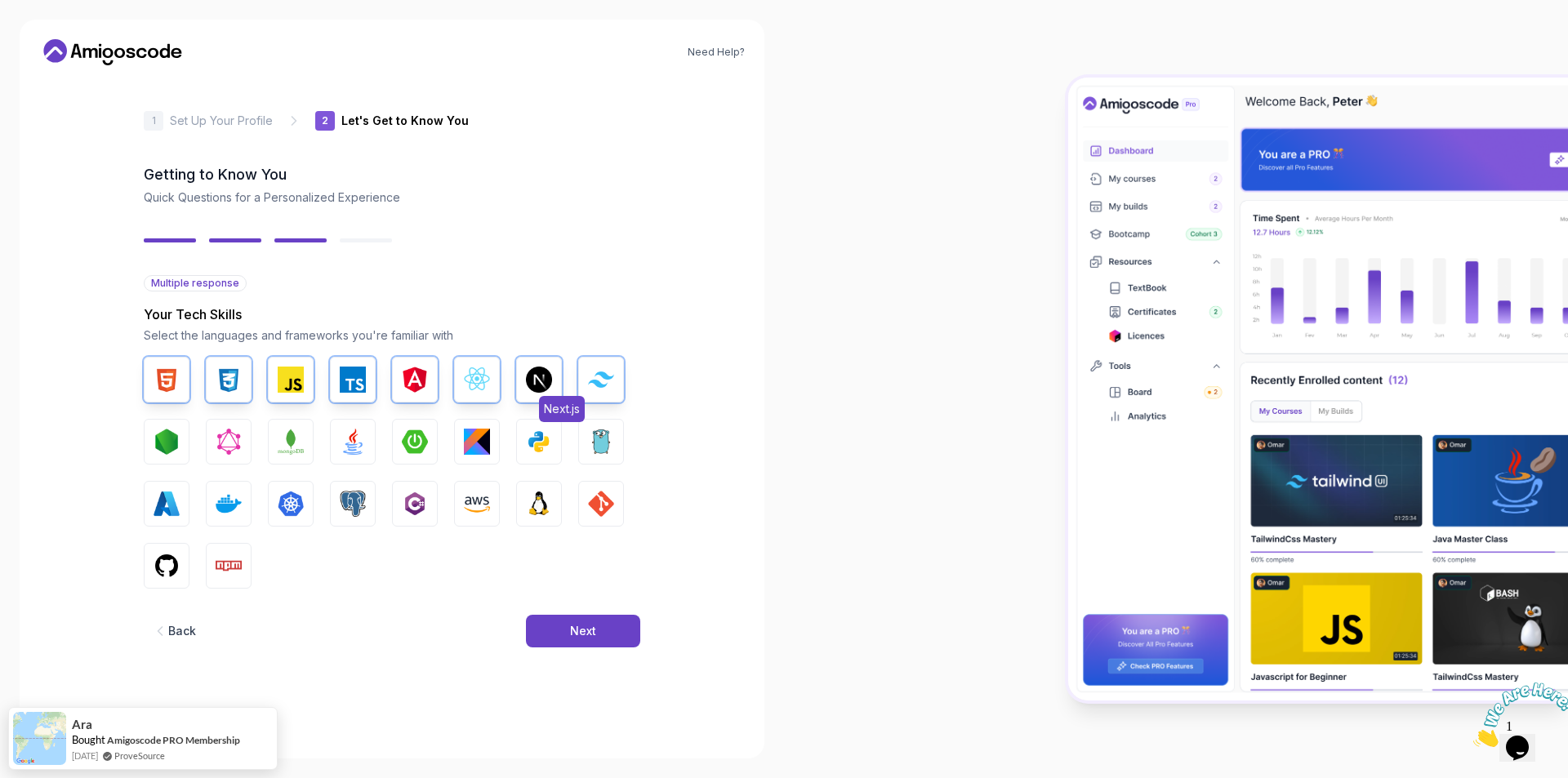
click at [549, 379] on img "button" at bounding box center [539, 379] width 26 height 26
click at [594, 379] on img "button" at bounding box center [601, 379] width 26 height 16
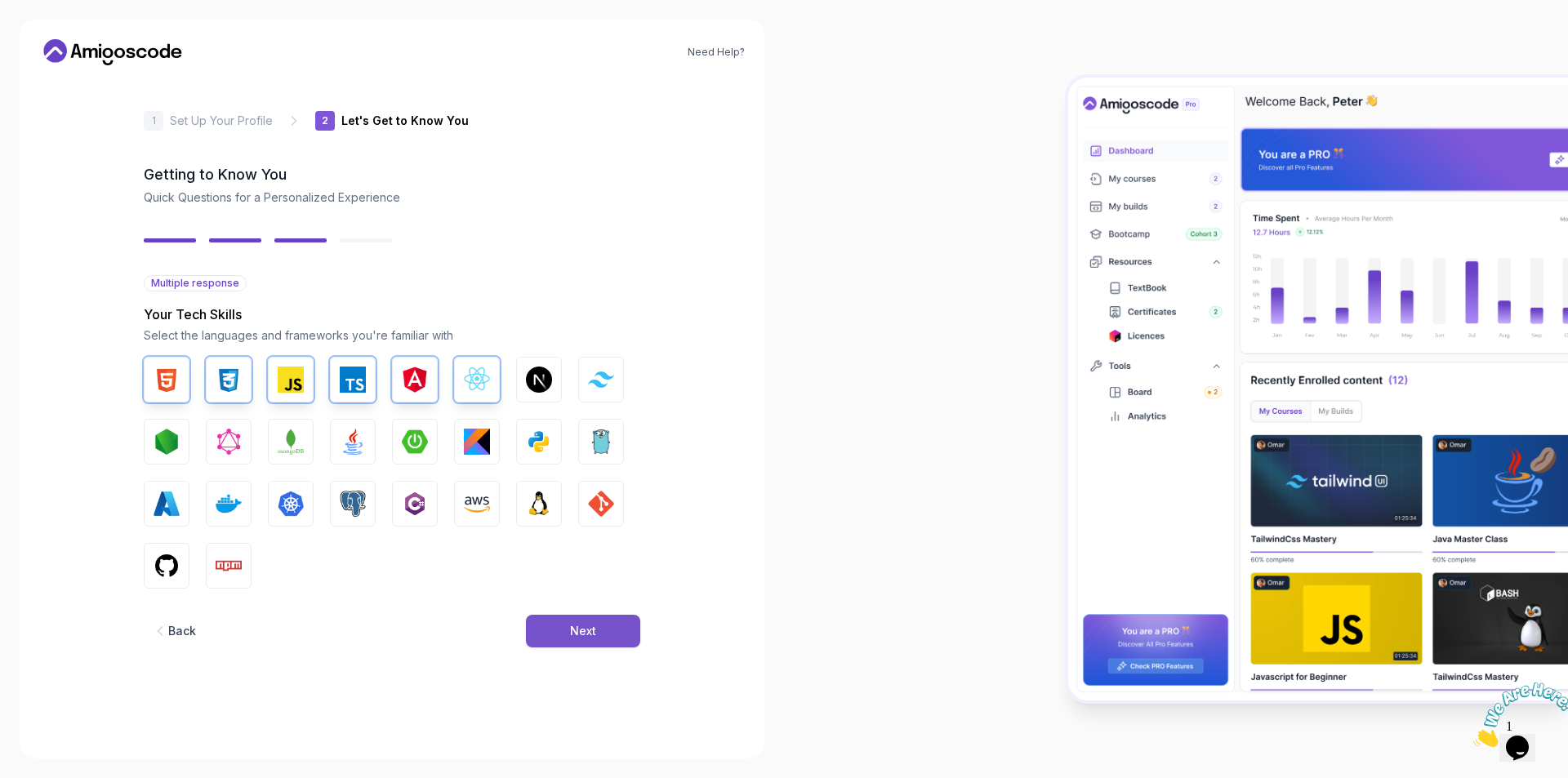
click at [564, 621] on button "Next" at bounding box center [582, 631] width 114 height 32
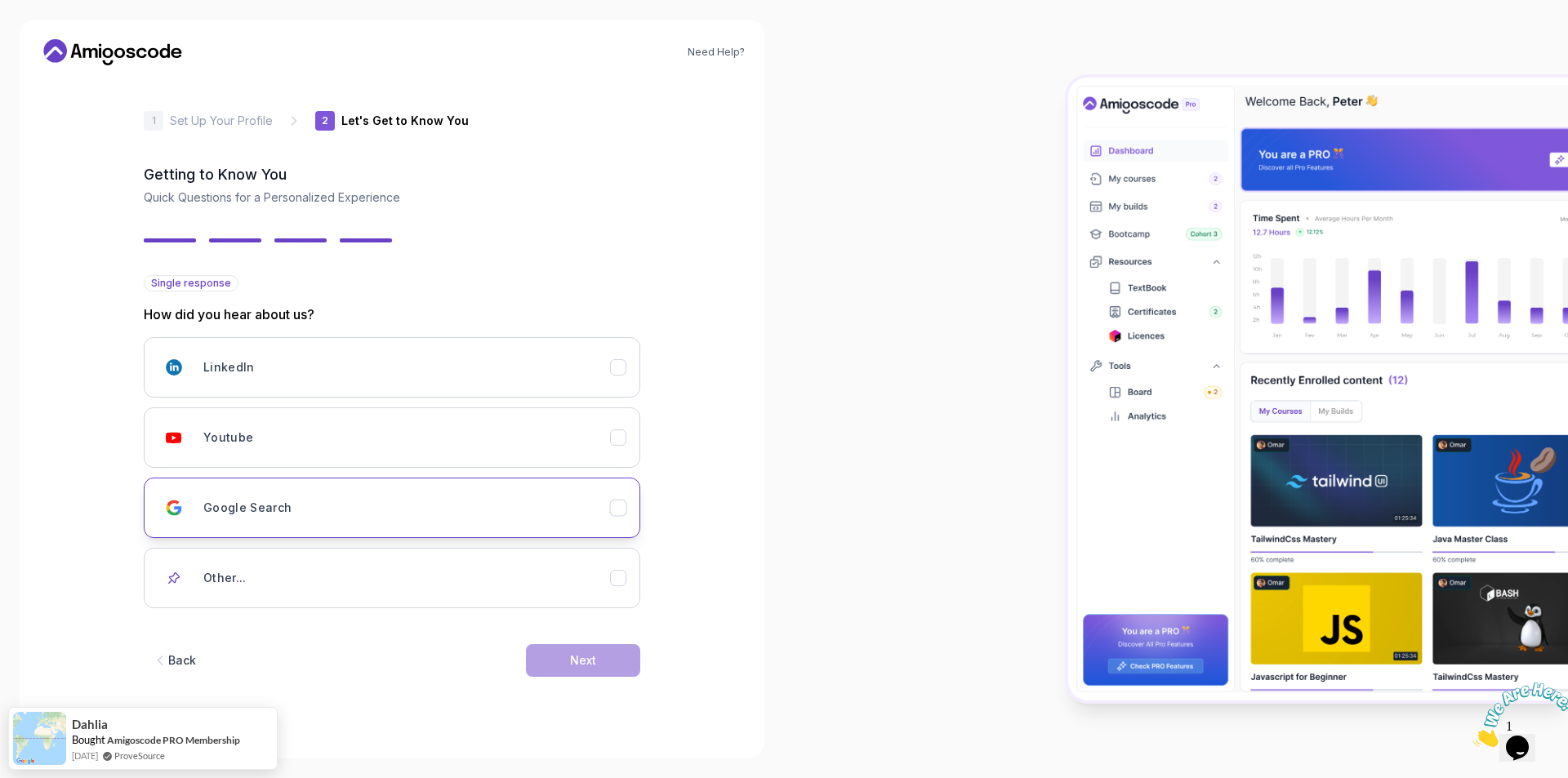
click at [308, 509] on div "Google Search" at bounding box center [406, 507] width 406 height 32
click at [526, 468] on div "LinkedIn Youtube Google Search Other..." at bounding box center [391, 473] width 496 height 271
click at [526, 462] on button "Youtube" at bounding box center [391, 437] width 496 height 60
click at [592, 645] on button "Next" at bounding box center [582, 660] width 114 height 32
